Goal: Task Accomplishment & Management: Manage account settings

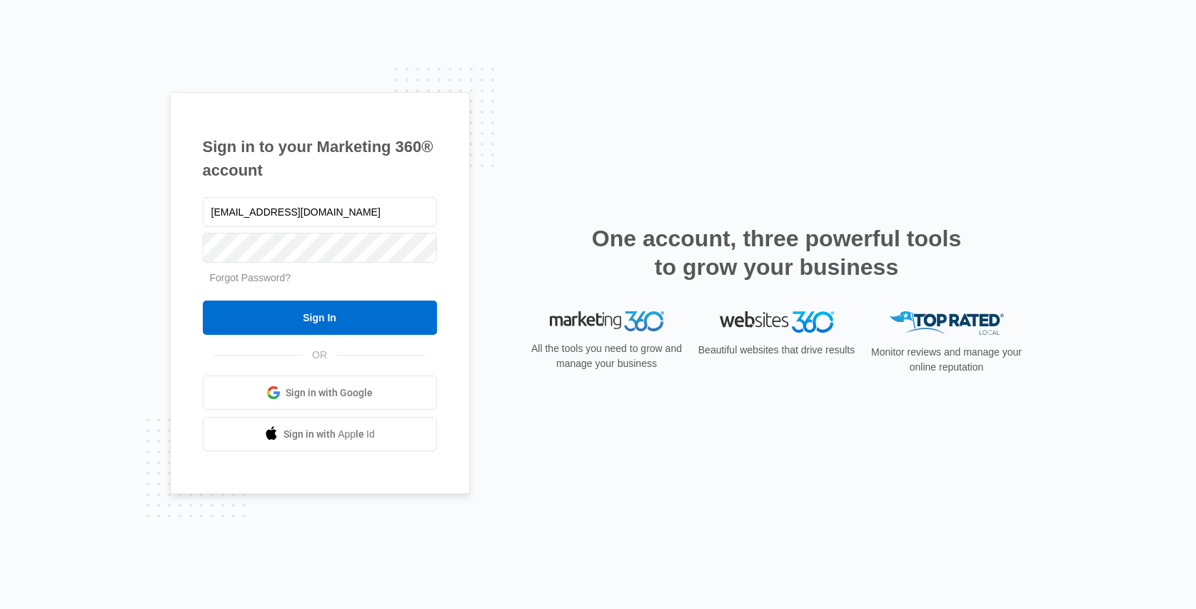
type input "[EMAIL_ADDRESS][DOMAIN_NAME]"
click at [304, 322] on input "Sign In" at bounding box center [320, 317] width 234 height 34
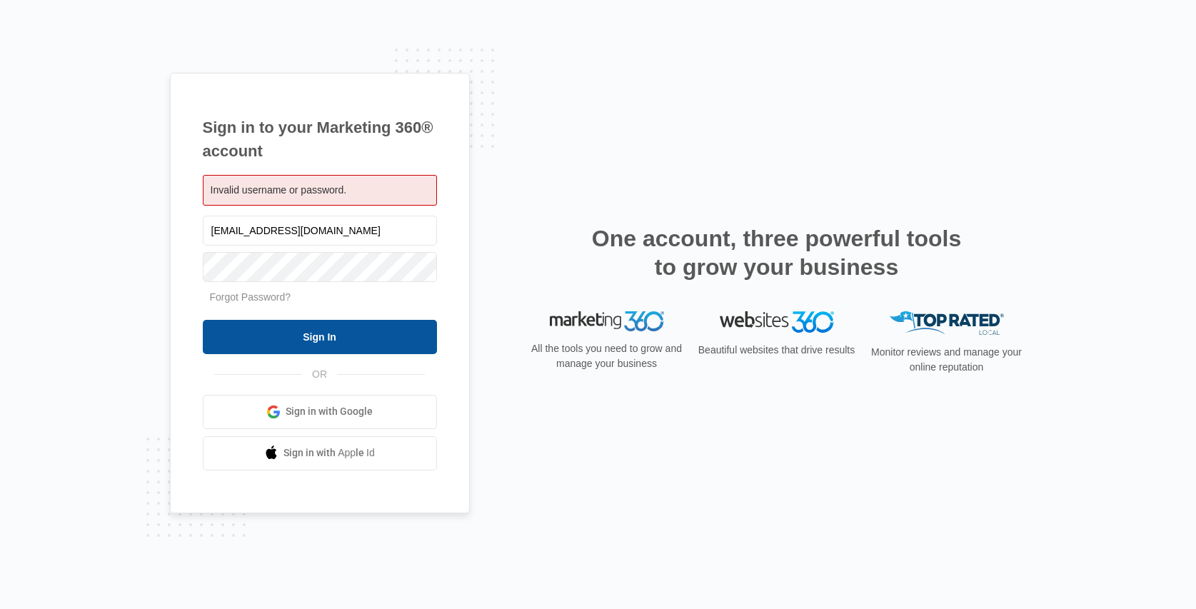
click at [356, 332] on input "Sign In" at bounding box center [320, 337] width 234 height 34
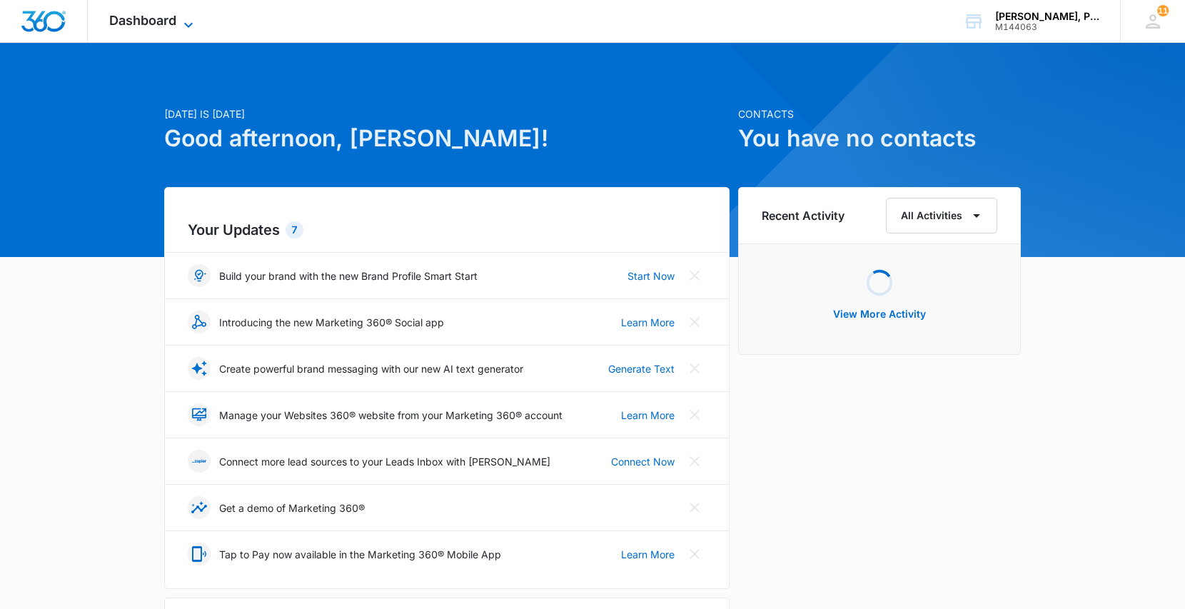
click at [145, 24] on span "Dashboard" at bounding box center [142, 20] width 67 height 15
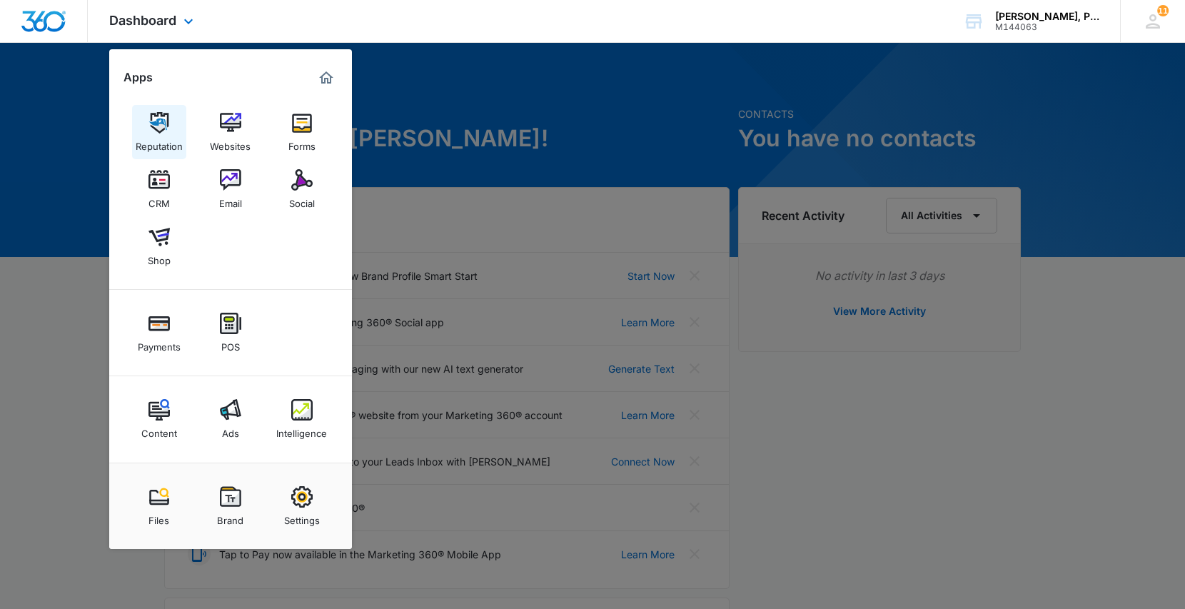
click at [156, 133] on img at bounding box center [158, 122] width 21 height 21
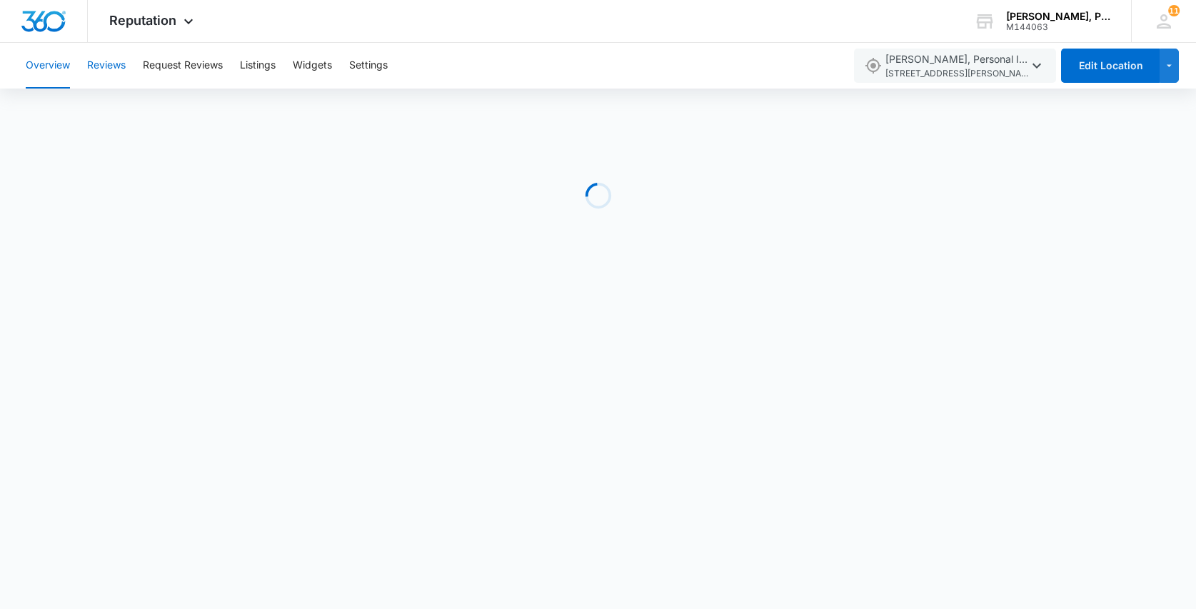
click at [108, 60] on button "Reviews" at bounding box center [106, 66] width 39 height 46
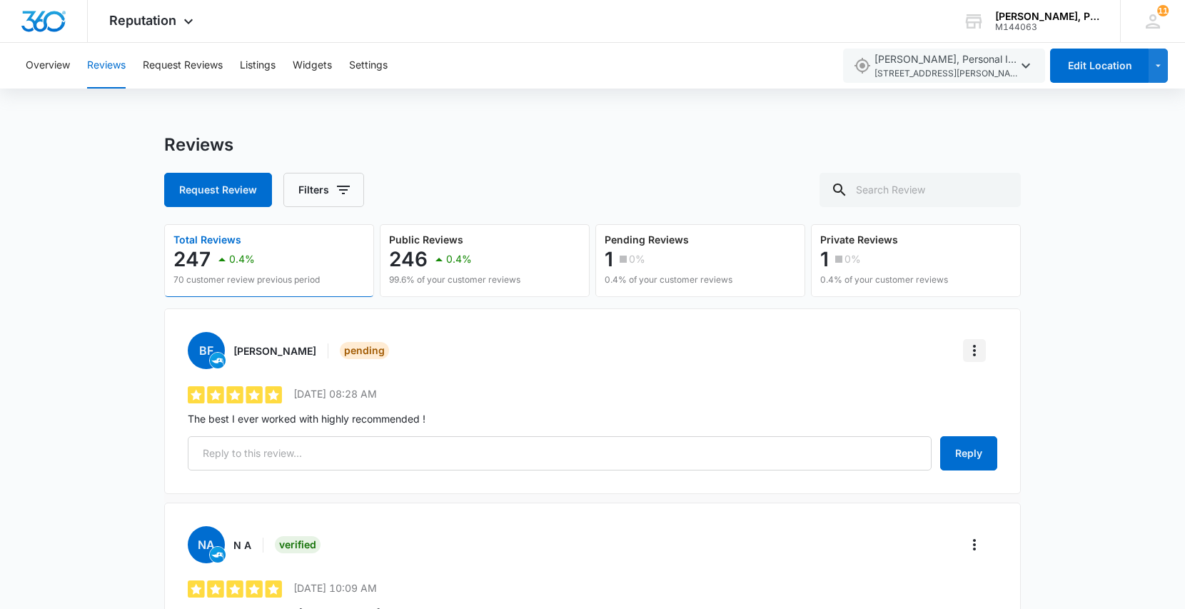
click at [975, 346] on icon "More" at bounding box center [974, 350] width 3 height 11
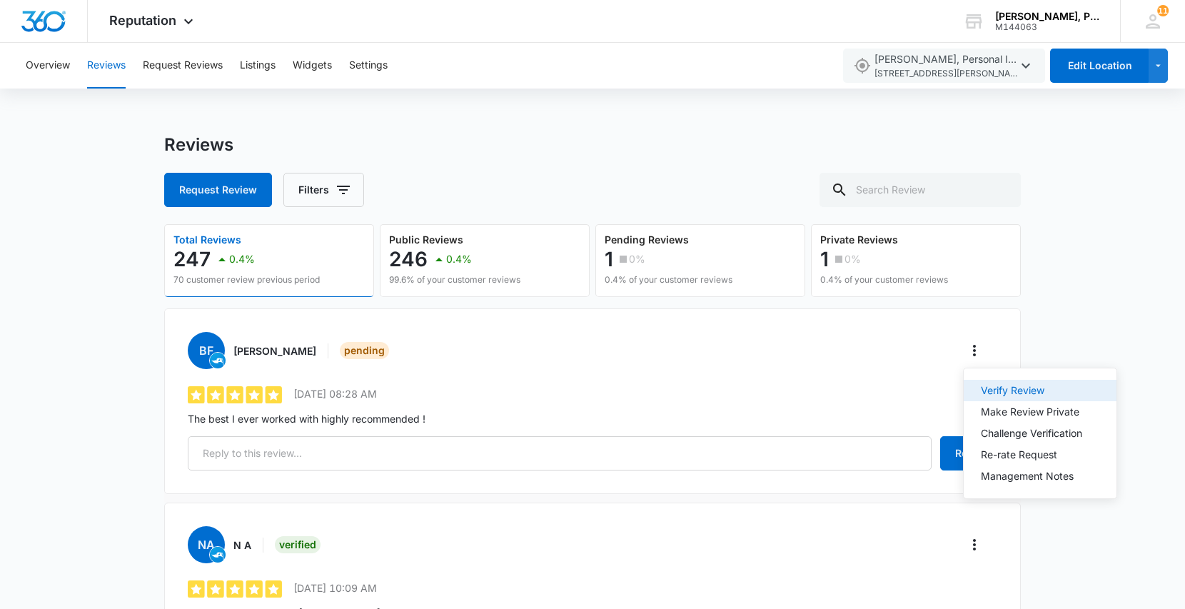
click at [988, 385] on div "Verify Review" at bounding box center [1031, 390] width 101 height 10
